Goal: Unclear: Browse casually

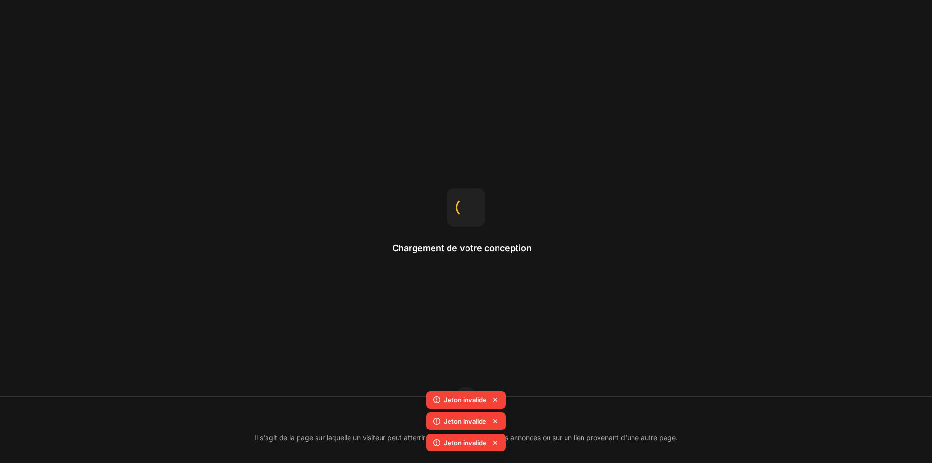
click at [492, 397] on icon at bounding box center [495, 400] width 10 height 10
click at [498, 418] on icon at bounding box center [495, 421] width 10 height 10
click at [494, 400] on icon at bounding box center [495, 400] width 10 height 10
